Goal: Transaction & Acquisition: Purchase product/service

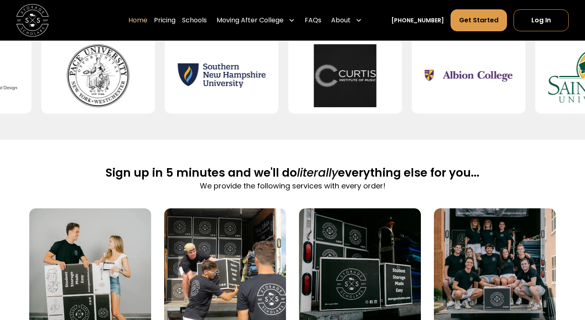
scroll to position [367, 0]
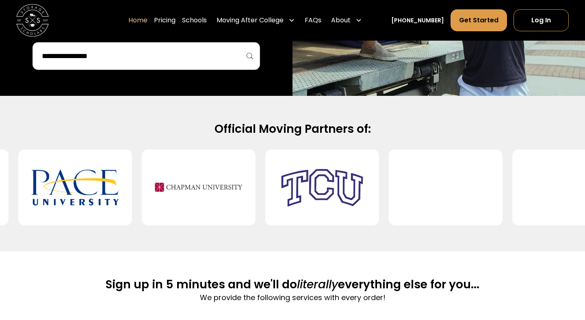
scroll to position [260, 0]
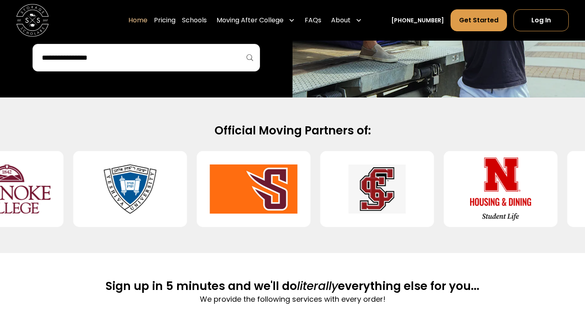
click at [414, 217] on div at bounding box center [6, 189] width 7024 height 76
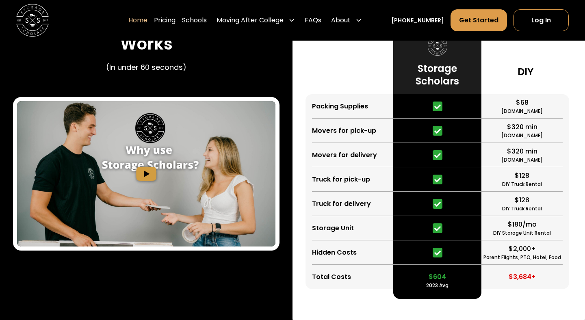
scroll to position [1471, 0]
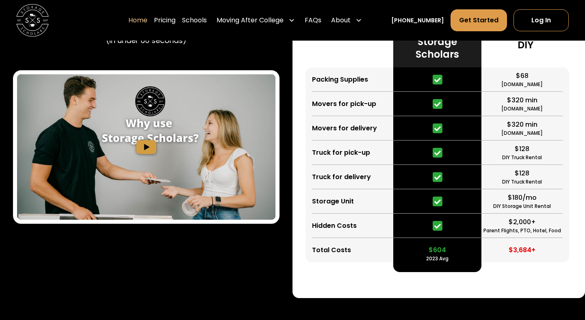
click at [142, 203] on img "open lightbox" at bounding box center [146, 146] width 258 height 145
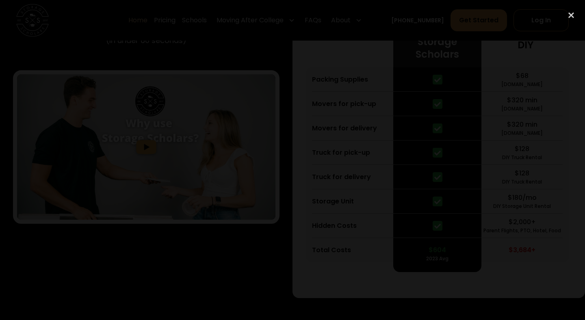
click at [75, 65] on div at bounding box center [292, 159] width 585 height 307
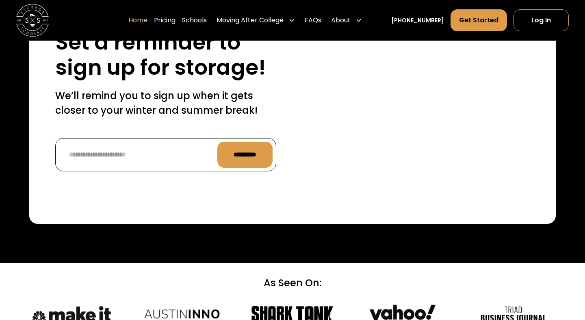
scroll to position [1925, 0]
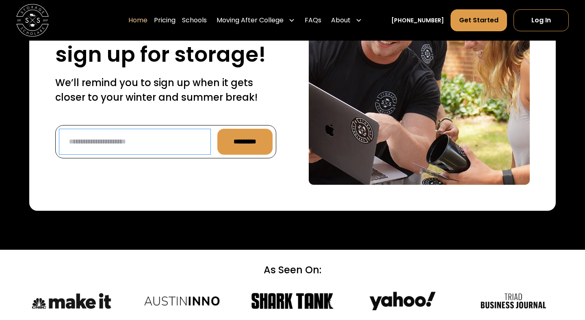
click at [132, 155] on input "Reminder Form" at bounding box center [135, 142] width 152 height 26
click at [168, 211] on div "40,000 Moves Completed 150 Campuses Served Set a reminder to sign up for storag…" at bounding box center [292, 74] width 526 height 273
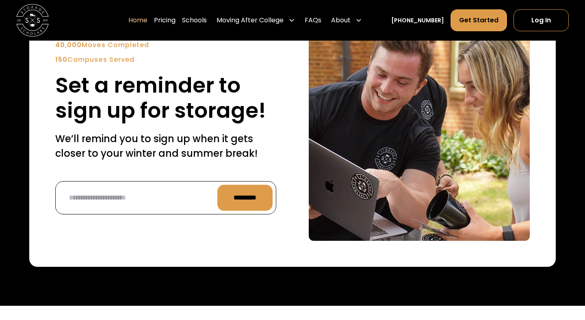
scroll to position [1888, 0]
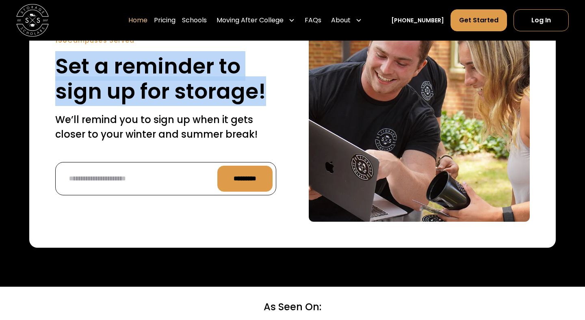
drag, startPoint x: 263, startPoint y: 155, endPoint x: 17, endPoint y: 116, distance: 249.9
click at [17, 116] on div "40,000 Moves Completed 150 Campuses Served Set a reminder to sign up for storag…" at bounding box center [292, 111] width 585 height 351
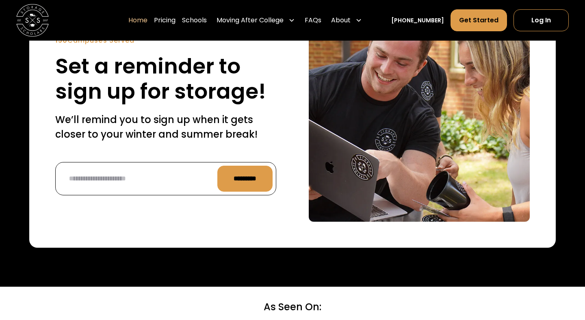
click at [139, 104] on h2 "Set a reminder to sign up for storage!" at bounding box center [165, 79] width 221 height 51
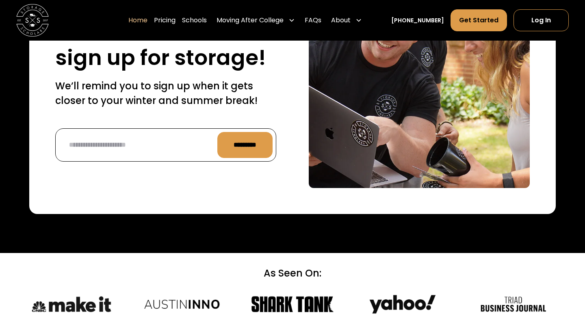
scroll to position [1925, 0]
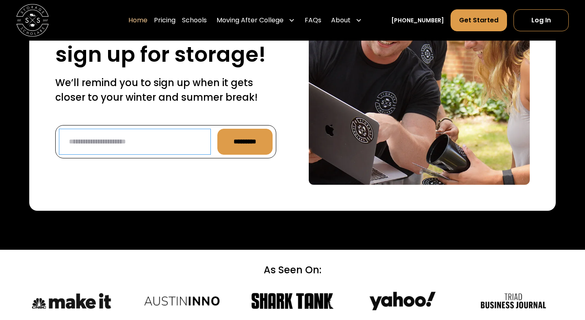
click at [168, 155] on input "Reminder Form" at bounding box center [135, 142] width 152 height 26
click at [181, 165] on div "40,000 Moves Completed 150 Campuses Served Set a reminder to sign up for storag…" at bounding box center [165, 74] width 221 height 181
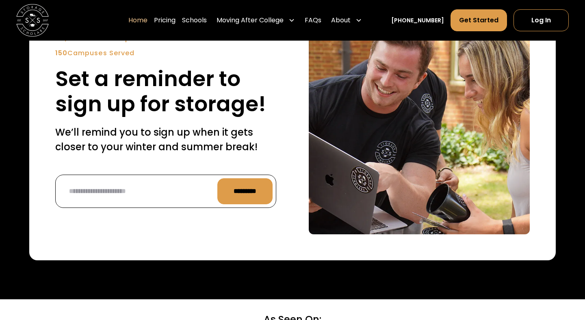
scroll to position [1875, 0]
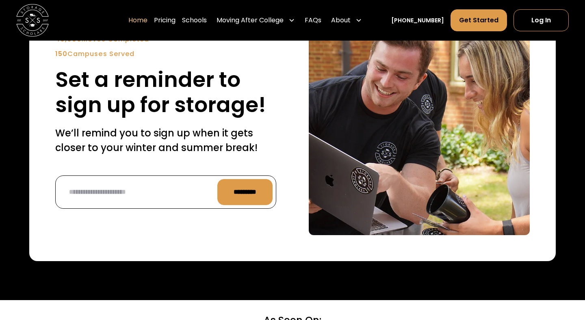
click at [111, 44] on div "40,000 Moves Completed" at bounding box center [165, 40] width 221 height 10
click at [153, 91] on div "40,000 Moves Completed 150 Campuses Served Set a reminder to sign up for storag…" at bounding box center [292, 124] width 526 height 273
drag, startPoint x: 155, startPoint y: 95, endPoint x: 39, endPoint y: 97, distance: 116.5
click at [39, 97] on div "40,000 Moves Completed 150 Campuses Served Set a reminder to sign up for storag…" at bounding box center [292, 124] width 526 height 273
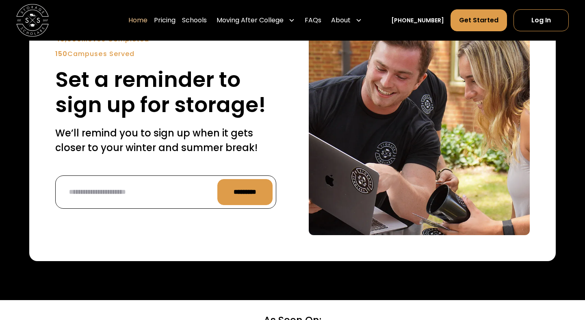
click at [68, 44] on strong "40,000" at bounding box center [68, 39] width 26 height 9
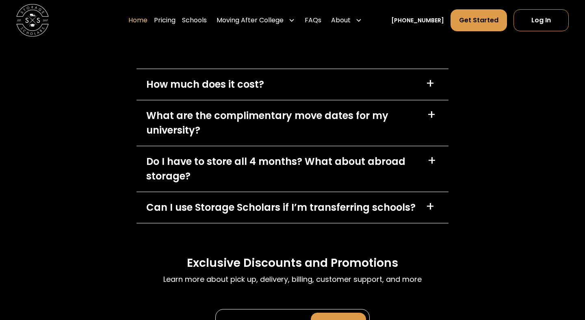
scroll to position [2297, 0]
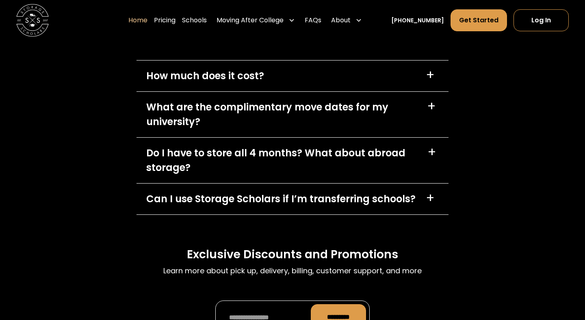
click at [434, 82] on div "+" at bounding box center [431, 75] width 13 height 13
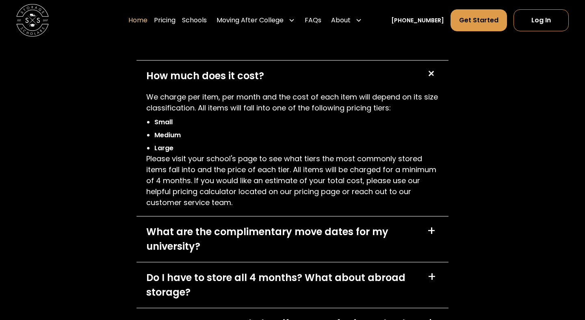
click at [434, 84] on div "+" at bounding box center [432, 75] width 18 height 18
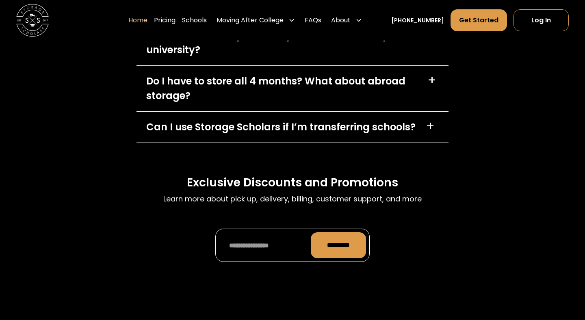
scroll to position [2400, 0]
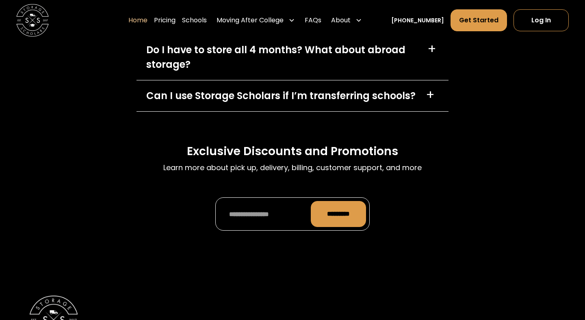
click at [427, 101] on div "+" at bounding box center [429, 94] width 9 height 13
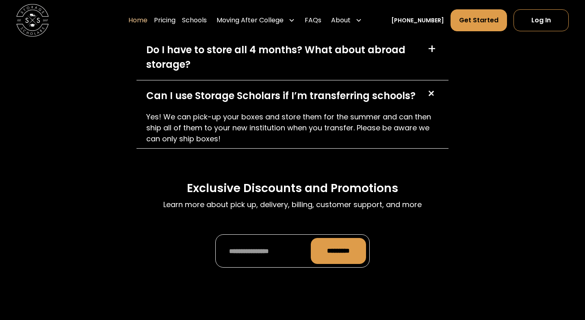
click at [428, 101] on div "+" at bounding box center [430, 93] width 15 height 15
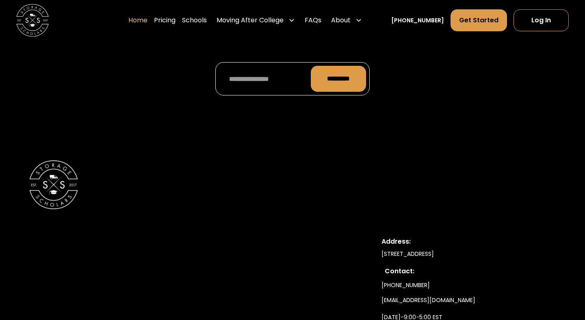
scroll to position [2537, 0]
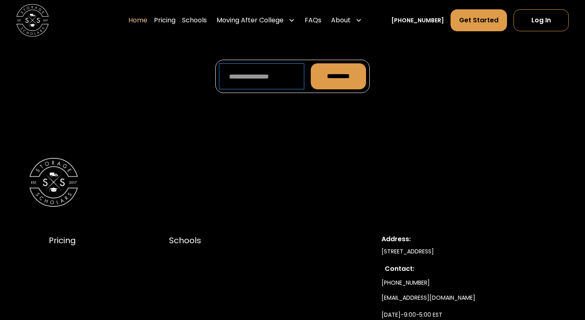
click at [259, 89] on input "Promo Form" at bounding box center [261, 76] width 85 height 26
click at [308, 190] on div "Pricing Careers About Us Blog Contact Us Testimonials Schools How to Pack FAQs …" at bounding box center [292, 308] width 526 height 366
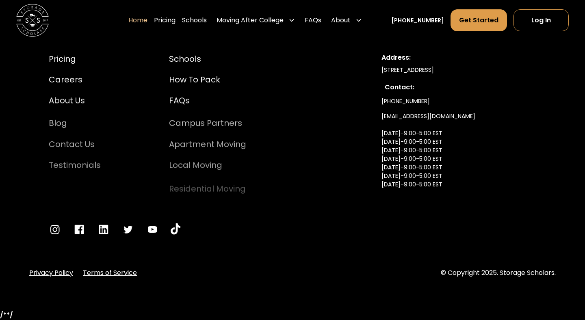
scroll to position [2751, 0]
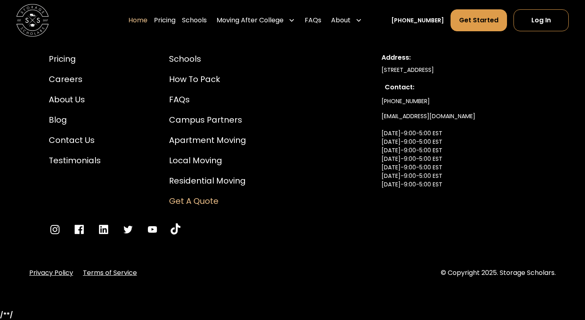
click at [195, 207] on div "Get a Quote" at bounding box center [207, 201] width 77 height 12
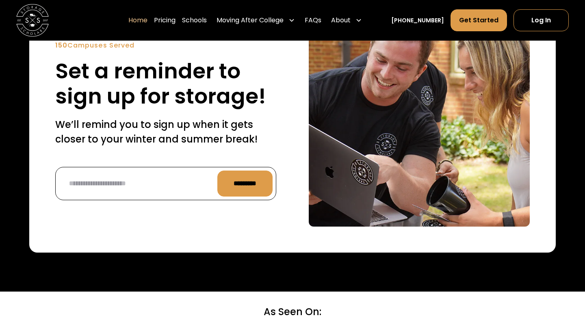
scroll to position [1860, 0]
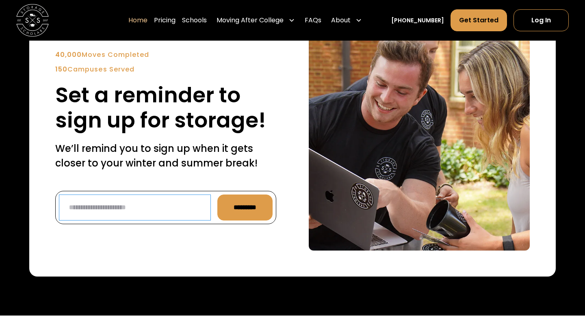
click at [130, 220] on input "Reminder Form" at bounding box center [135, 207] width 152 height 26
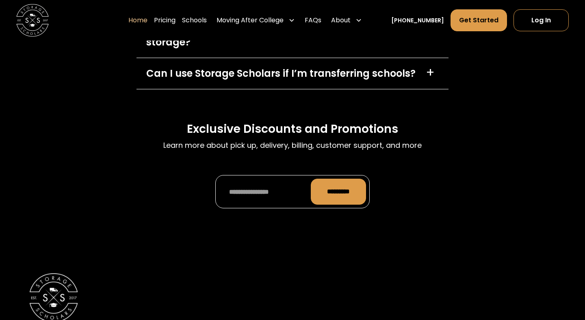
scroll to position [2435, 0]
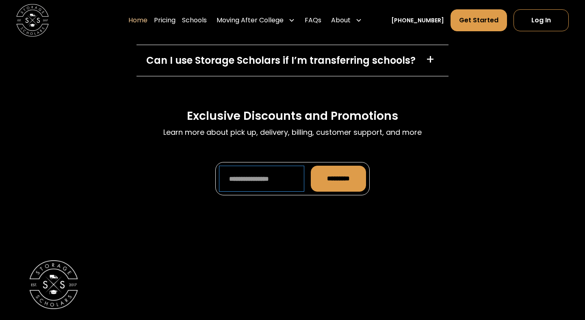
click at [259, 192] on input "Promo Form" at bounding box center [261, 179] width 85 height 26
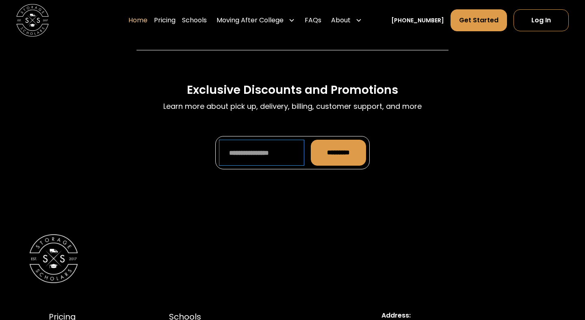
scroll to position [2466, 0]
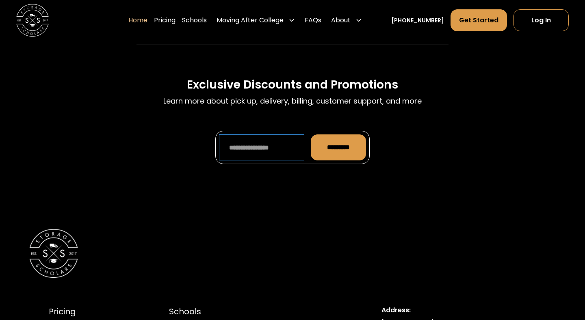
click at [256, 160] on input "Promo Form" at bounding box center [261, 147] width 85 height 26
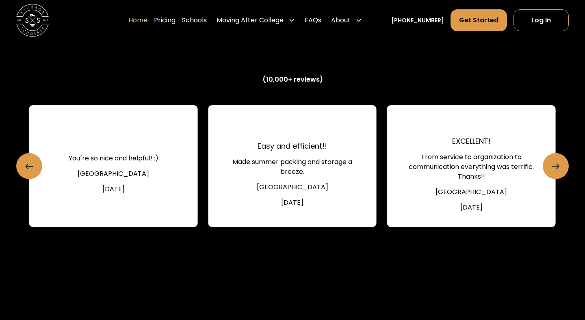
scroll to position [1053, 0]
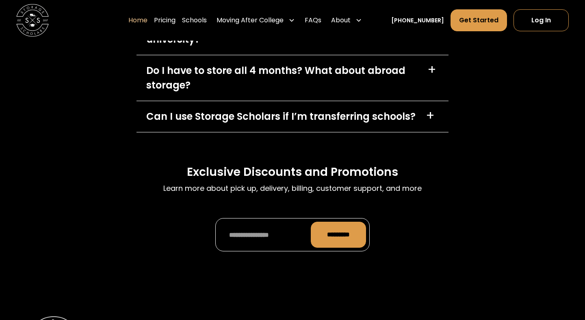
scroll to position [2447, 0]
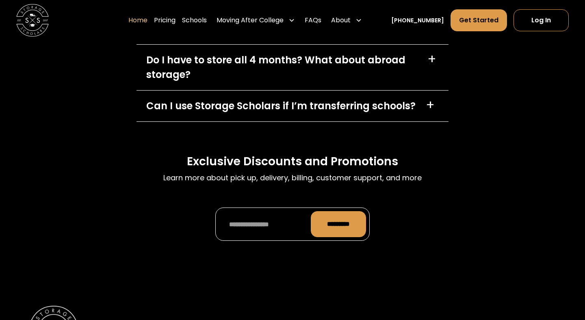
click at [478, 180] on div "FAQs Learn more about pick up, delivery, billing, customer support, and more Ho…" at bounding box center [292, 66] width 585 height 413
